Goal: Transaction & Acquisition: Download file/media

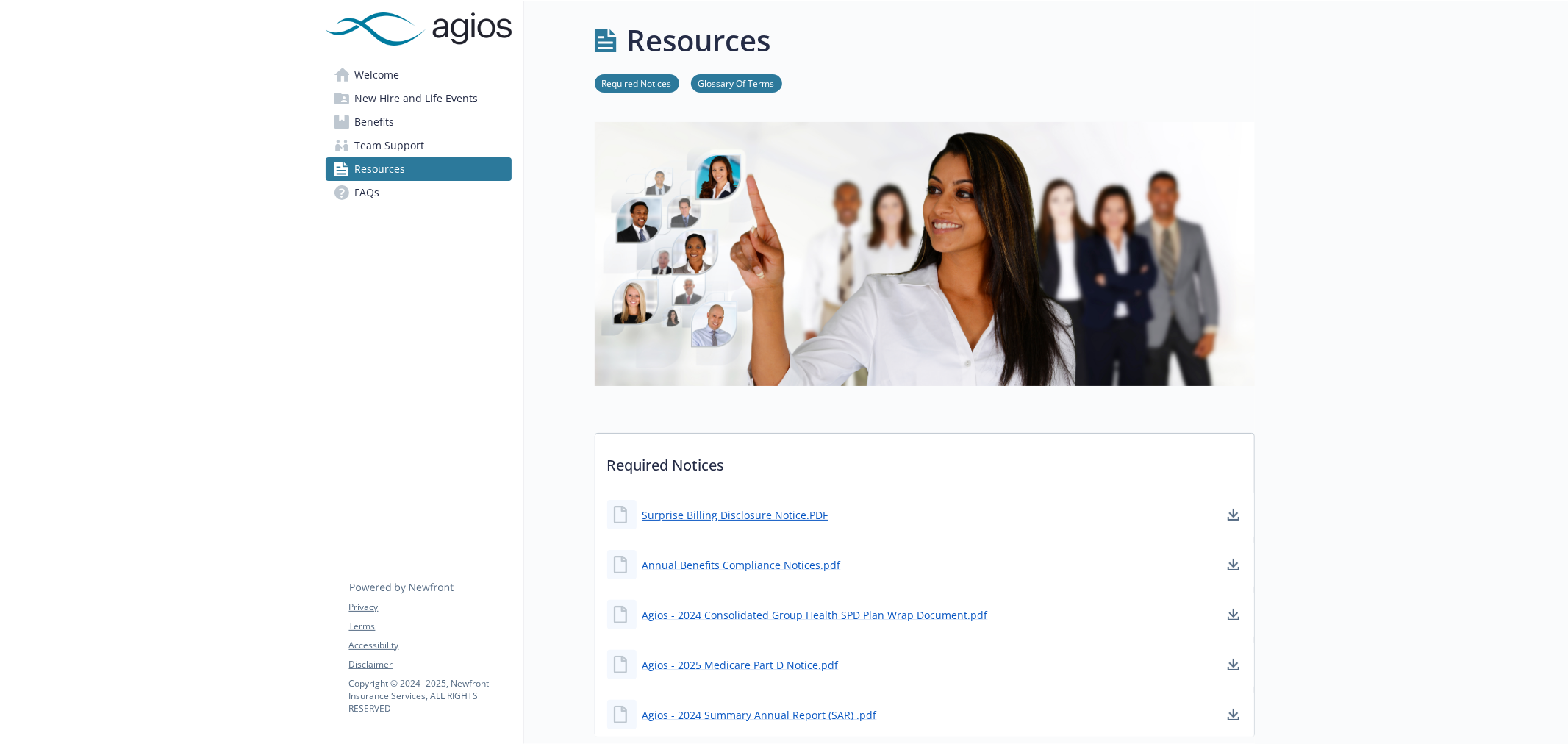
scroll to position [272, 0]
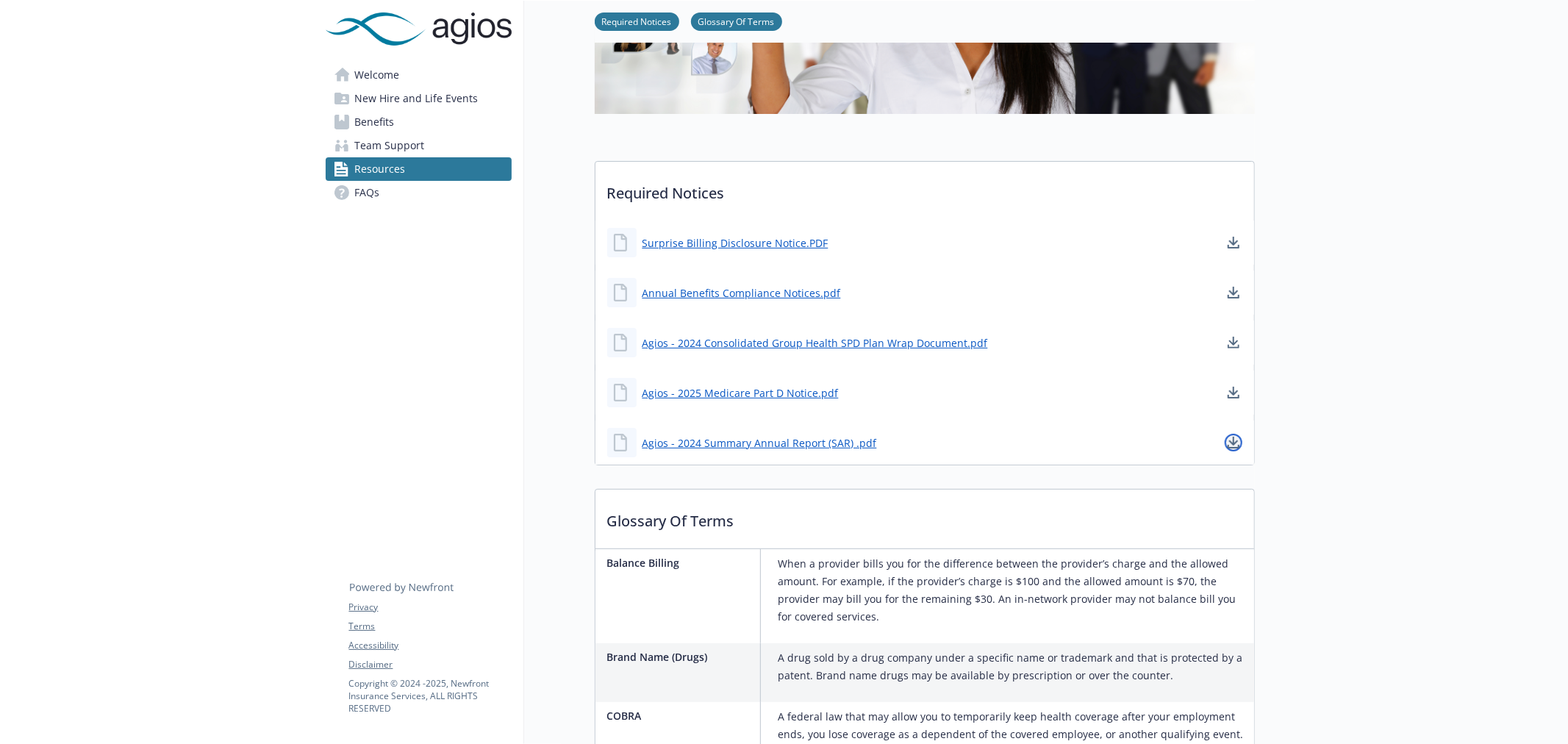
click at [1229, 446] on icon "download document" at bounding box center [1234, 443] width 12 height 12
click at [1231, 394] on icon "download document" at bounding box center [1234, 392] width 12 height 12
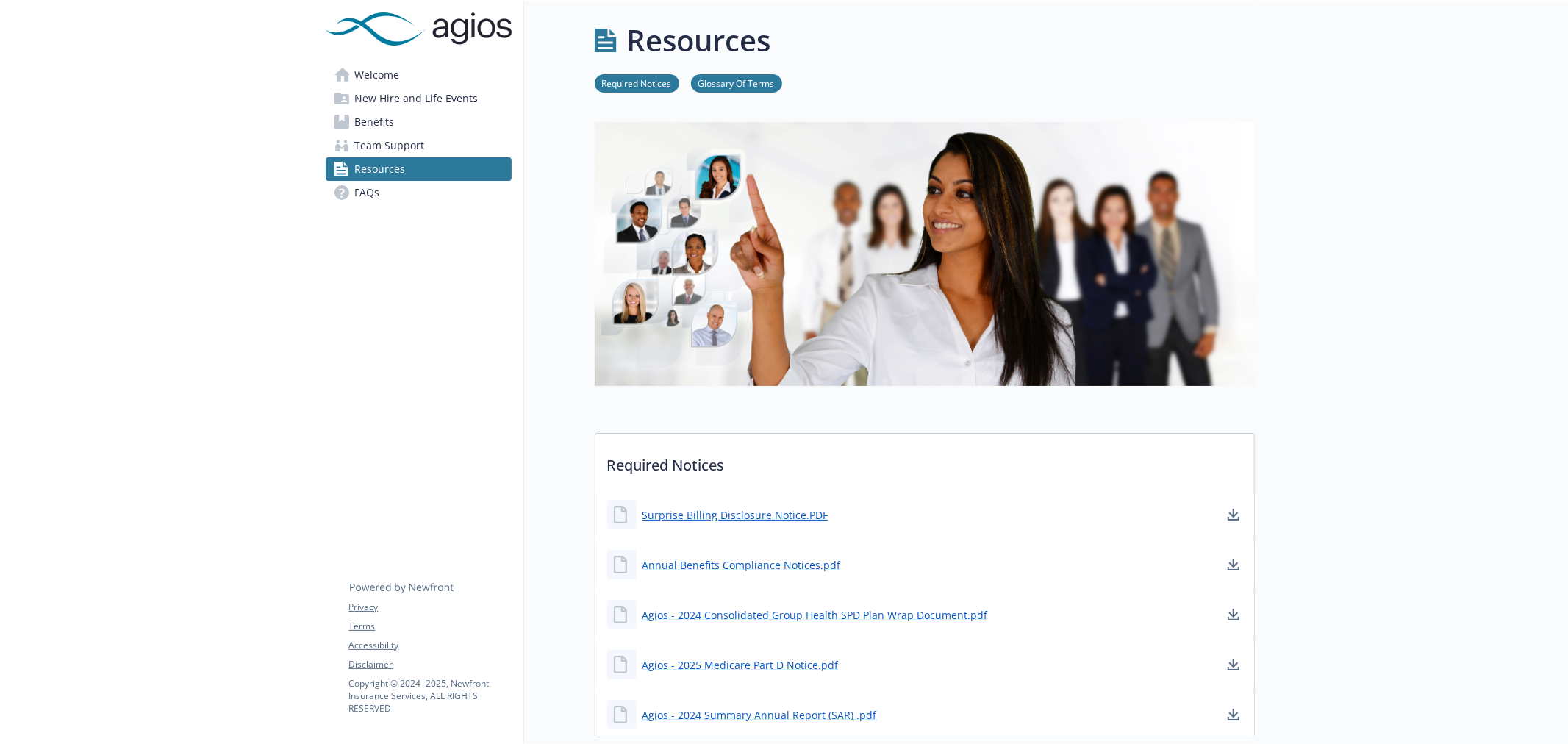
click at [398, 84] on span "Welcome" at bounding box center [378, 75] width 45 height 23
